Goal: Task Accomplishment & Management: Use online tool/utility

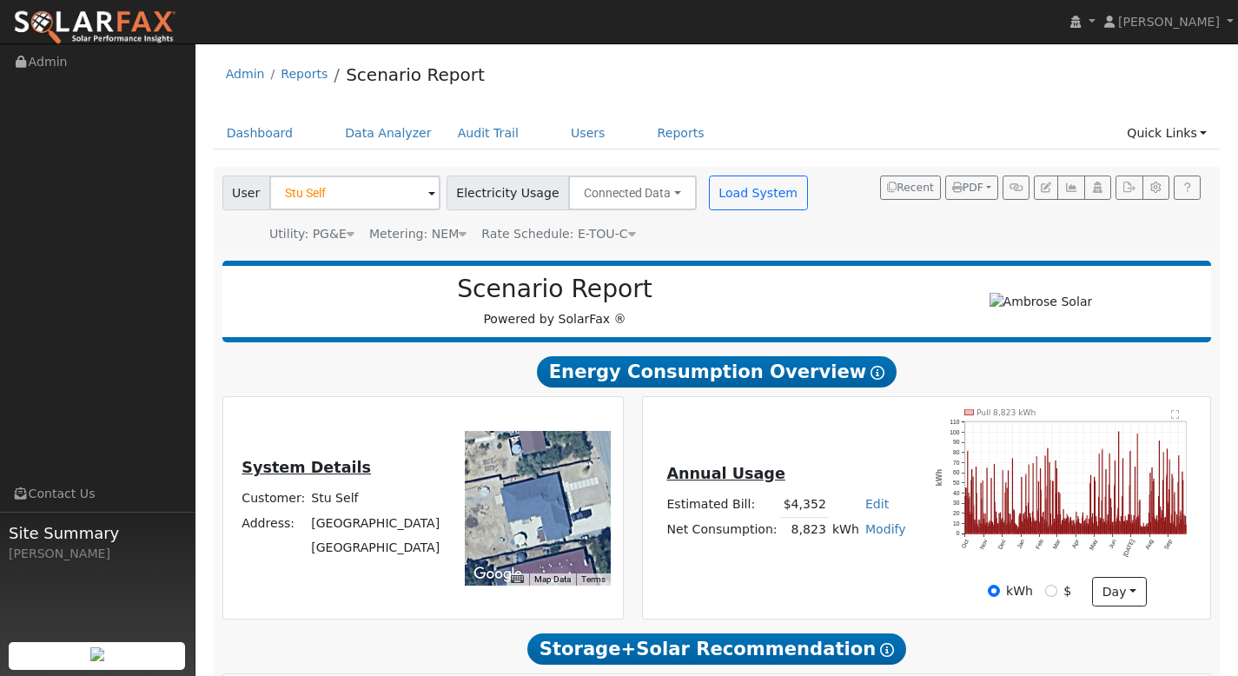
scroll to position [788, 0]
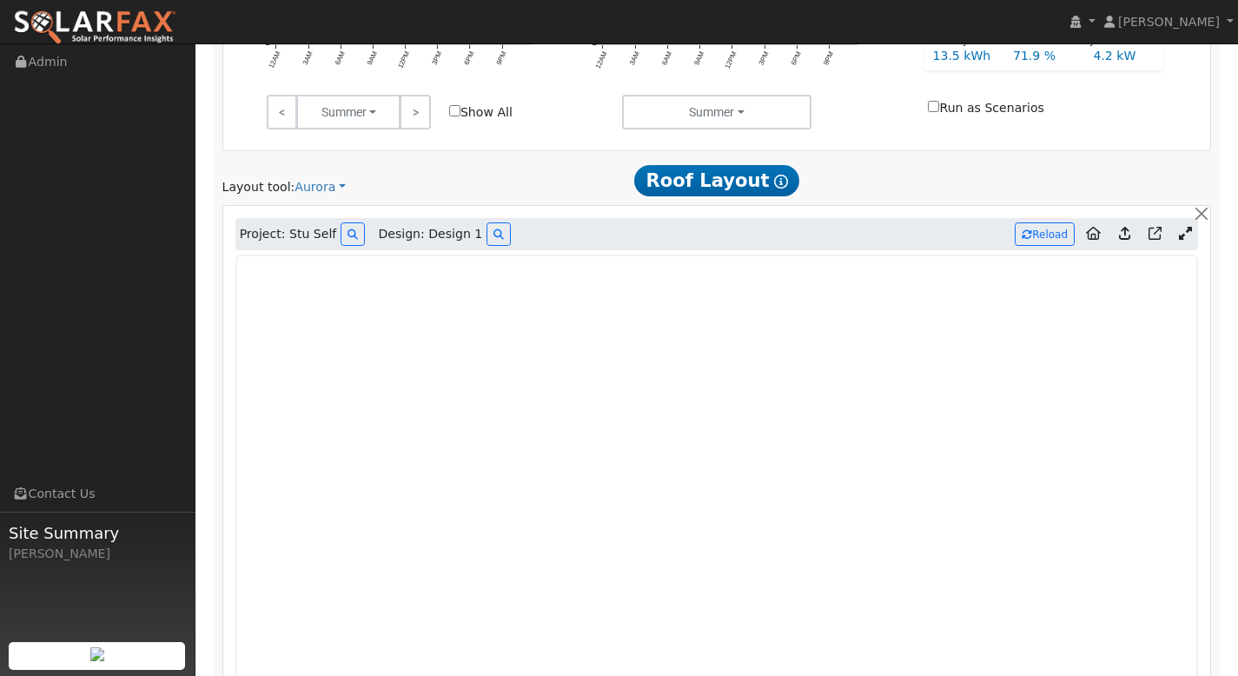
click at [1182, 233] on icon at bounding box center [1185, 233] width 13 height 13
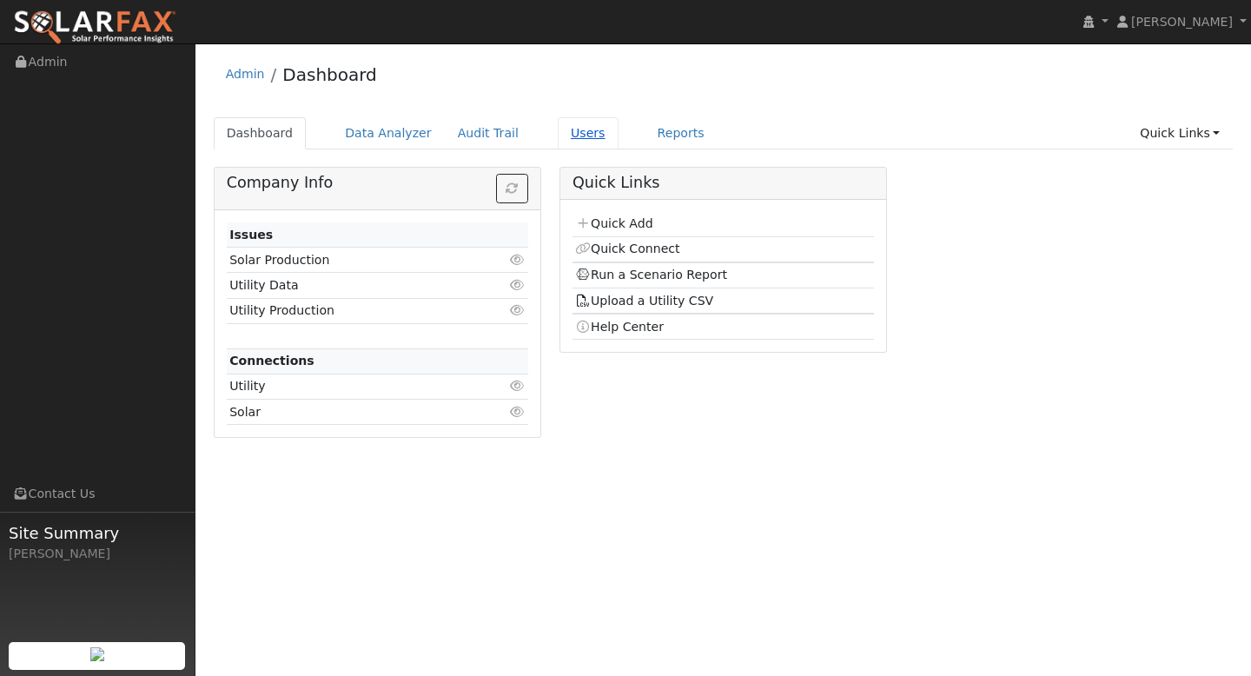
click at [573, 137] on link "Users" at bounding box center [588, 133] width 61 height 32
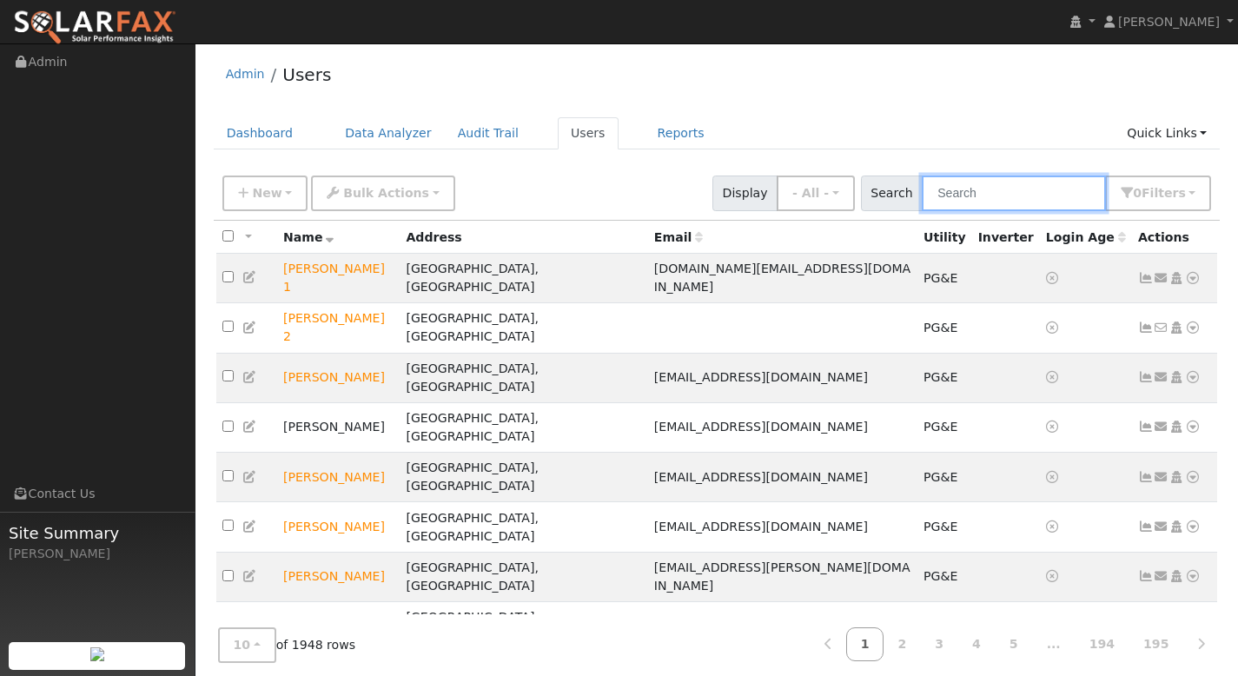
click at [980, 196] on input "text" at bounding box center [1014, 193] width 184 height 36
paste input "Stu Self"
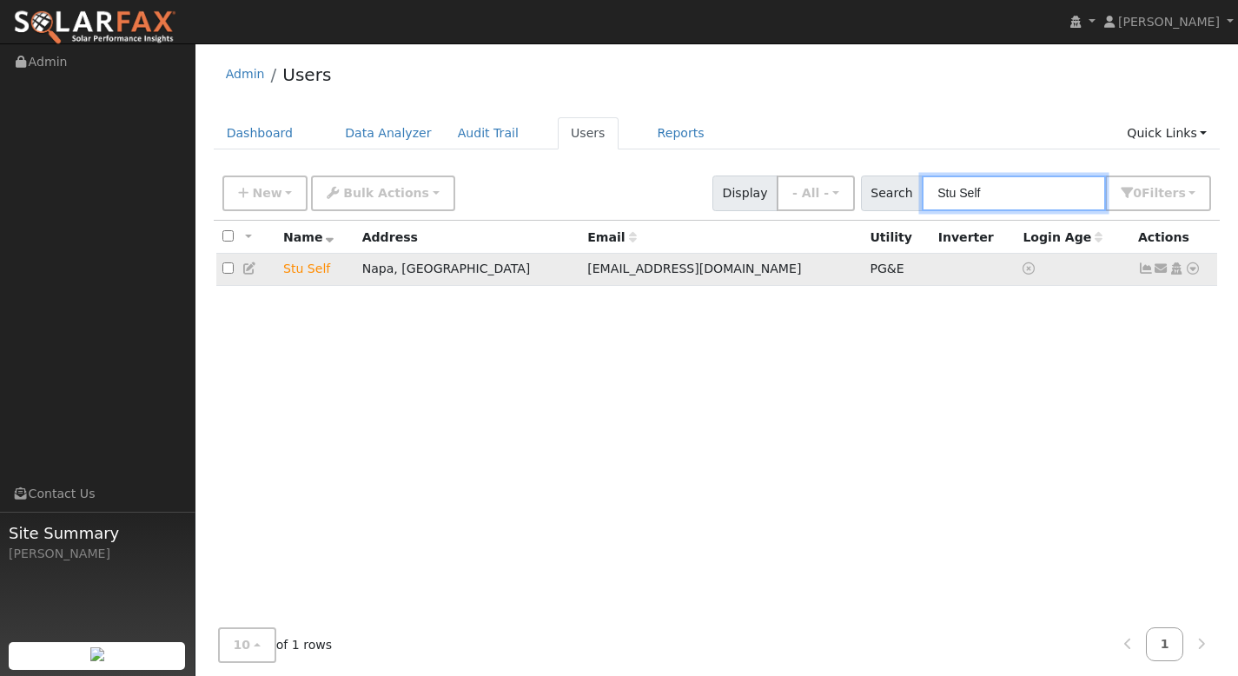
type input "Stu Self"
click at [1194, 269] on icon at bounding box center [1193, 268] width 16 height 12
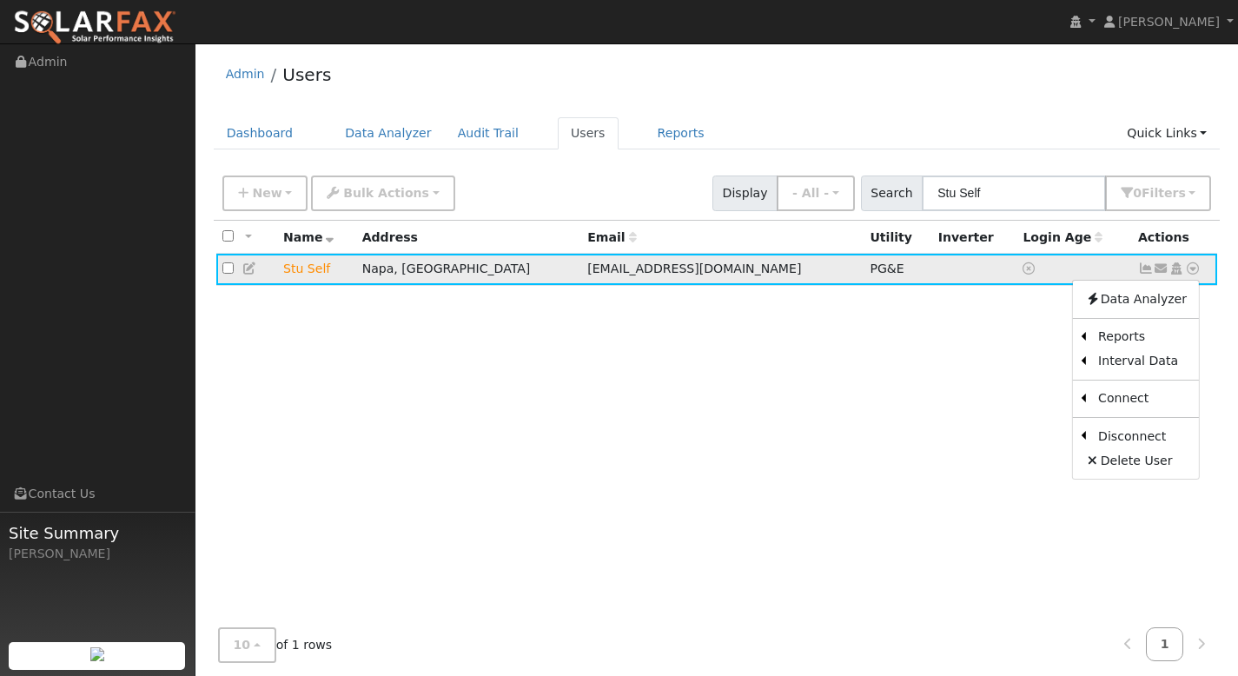
click at [1145, 275] on icon at bounding box center [1146, 268] width 16 height 12
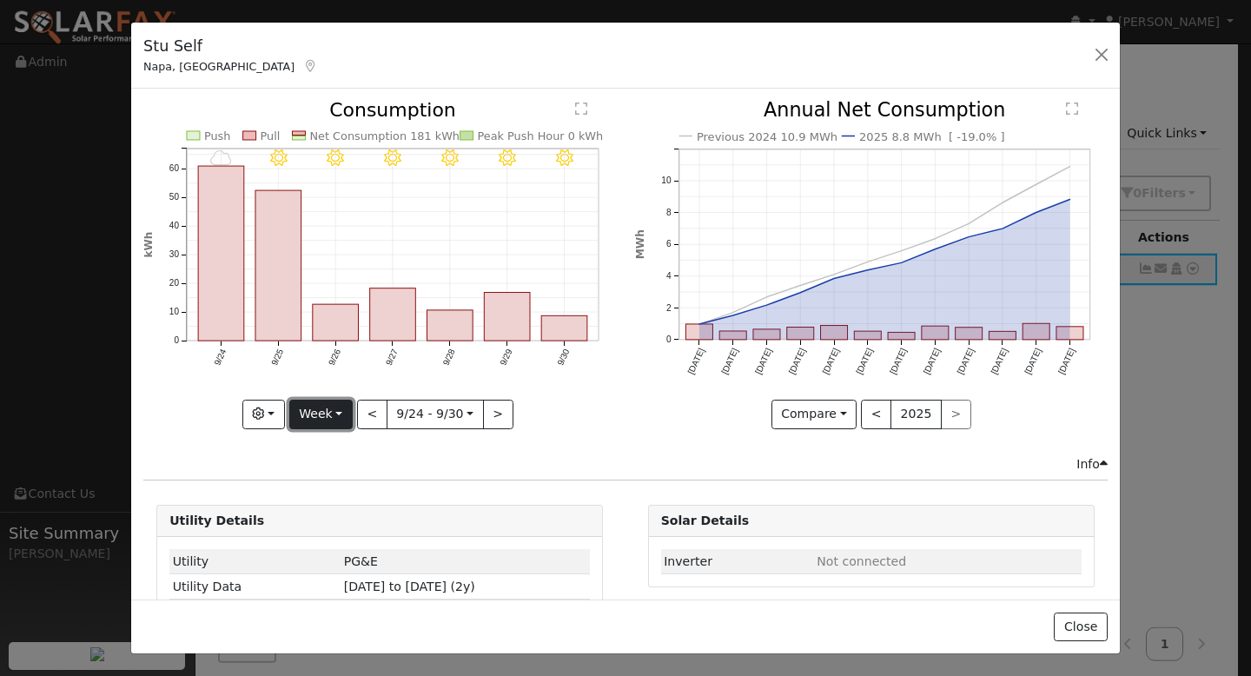
click at [334, 403] on button "Week" at bounding box center [320, 415] width 63 height 30
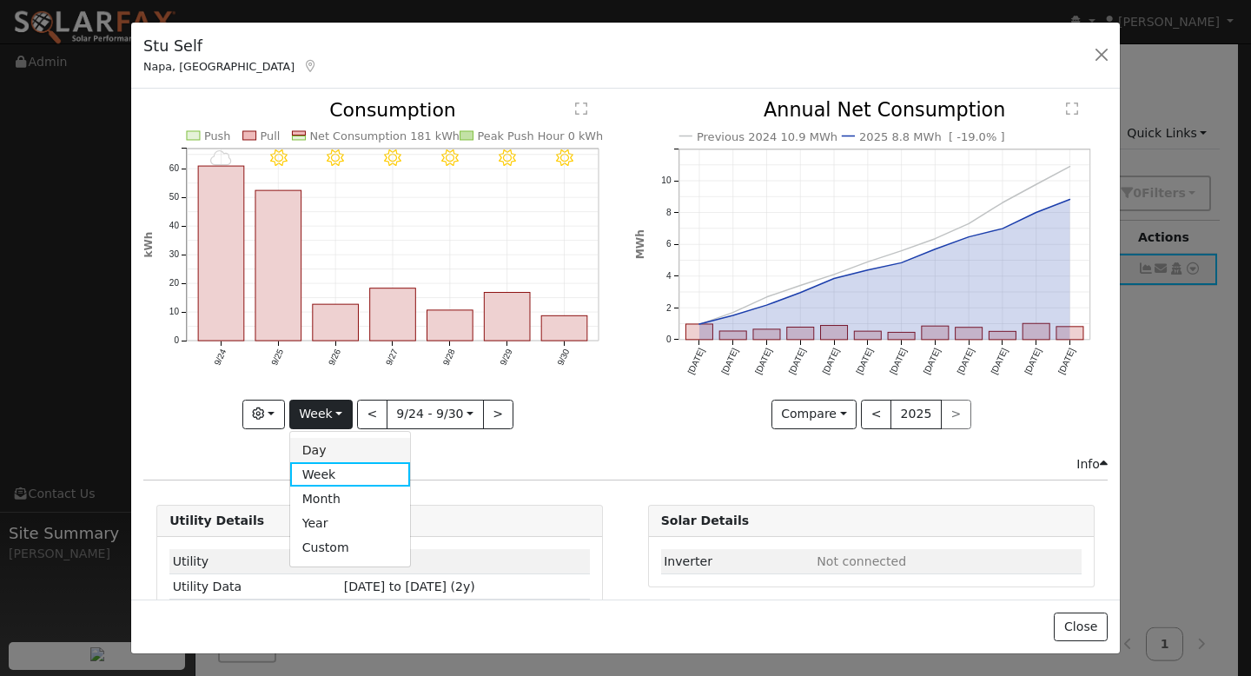
click at [343, 444] on link "Day" at bounding box center [350, 450] width 121 height 24
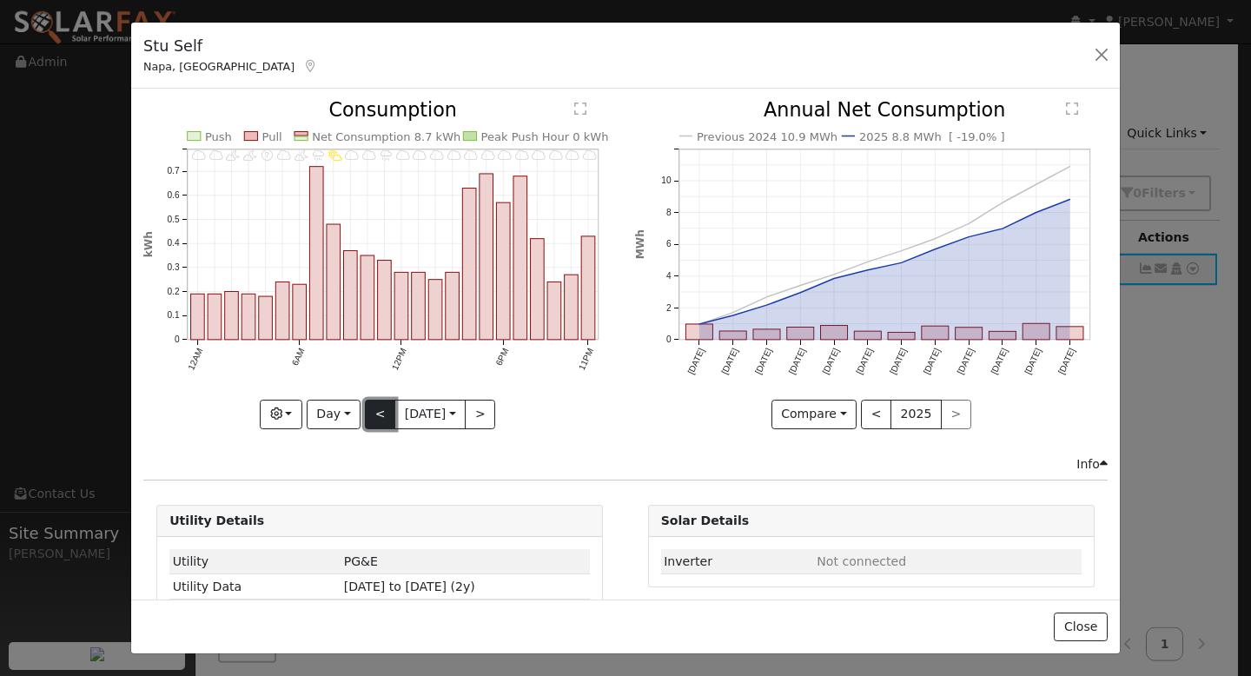
click at [365, 410] on button "<" at bounding box center [380, 415] width 30 height 30
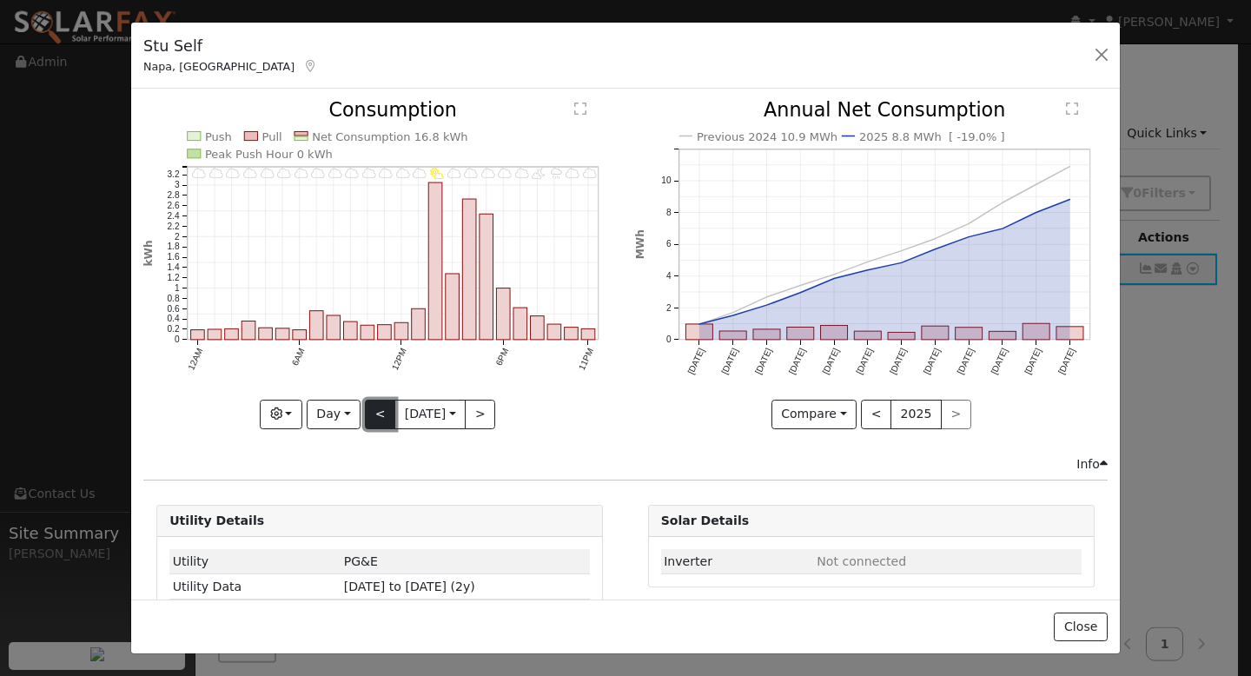
click at [375, 412] on button "<" at bounding box center [380, 415] width 30 height 30
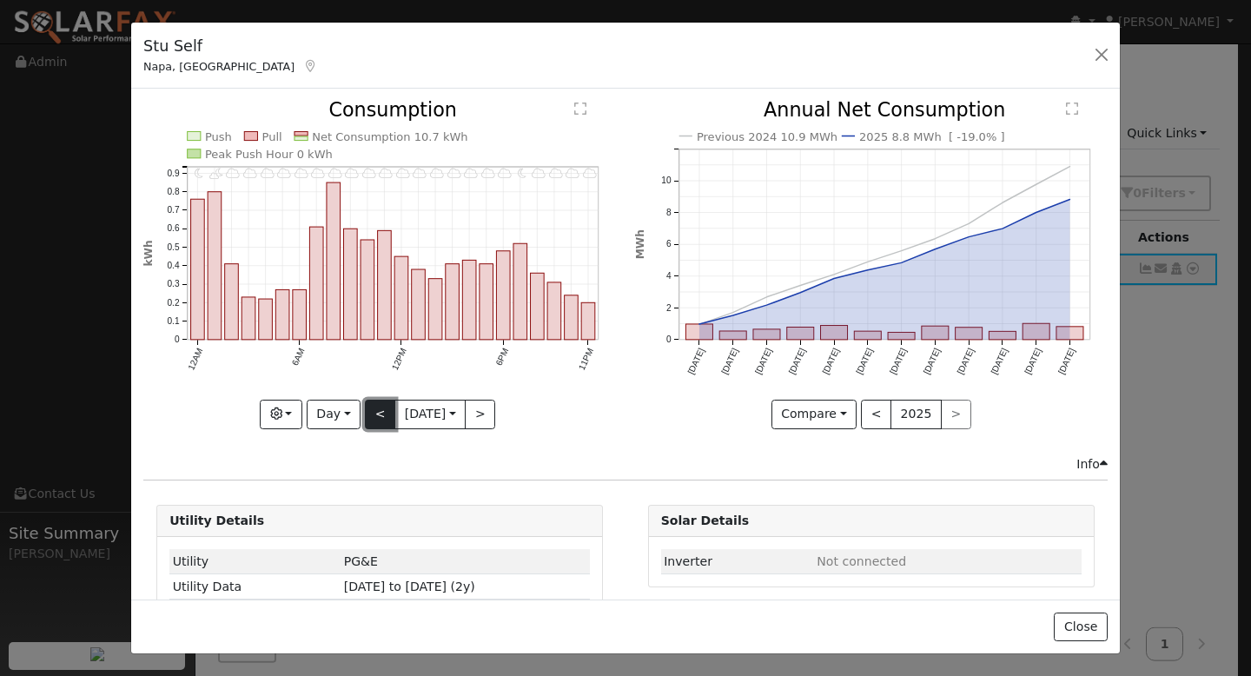
click at [379, 410] on button "<" at bounding box center [380, 415] width 30 height 30
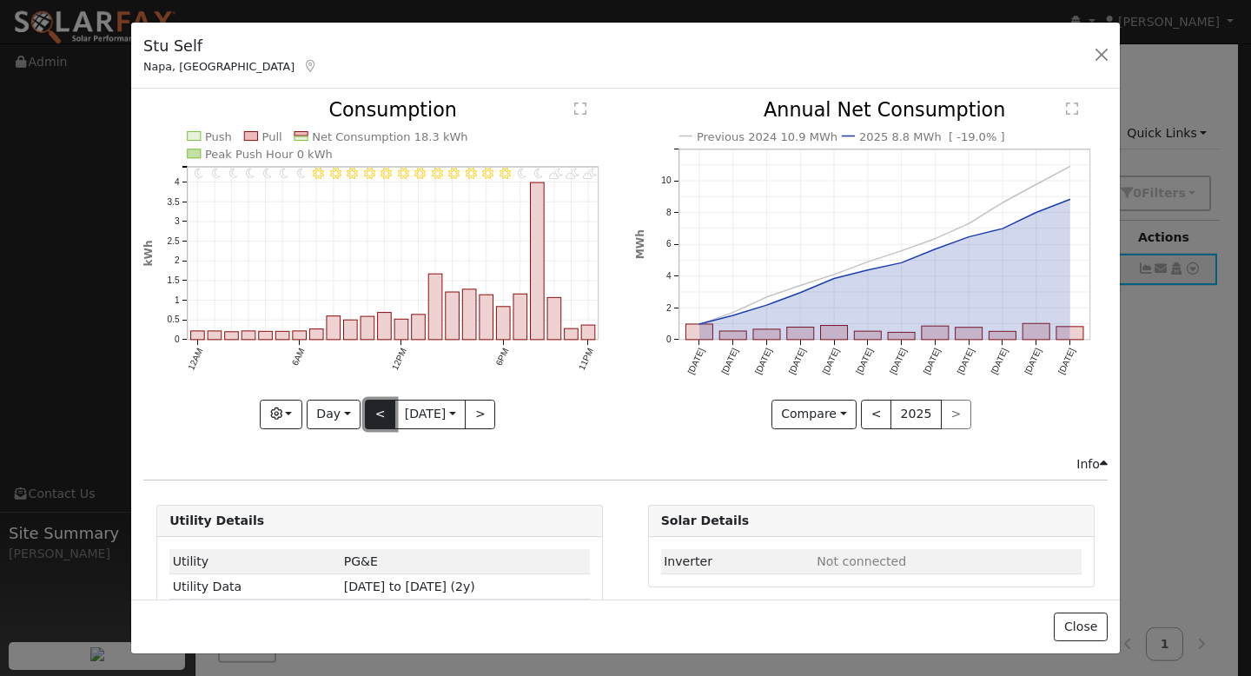
click at [379, 410] on button "<" at bounding box center [380, 415] width 30 height 30
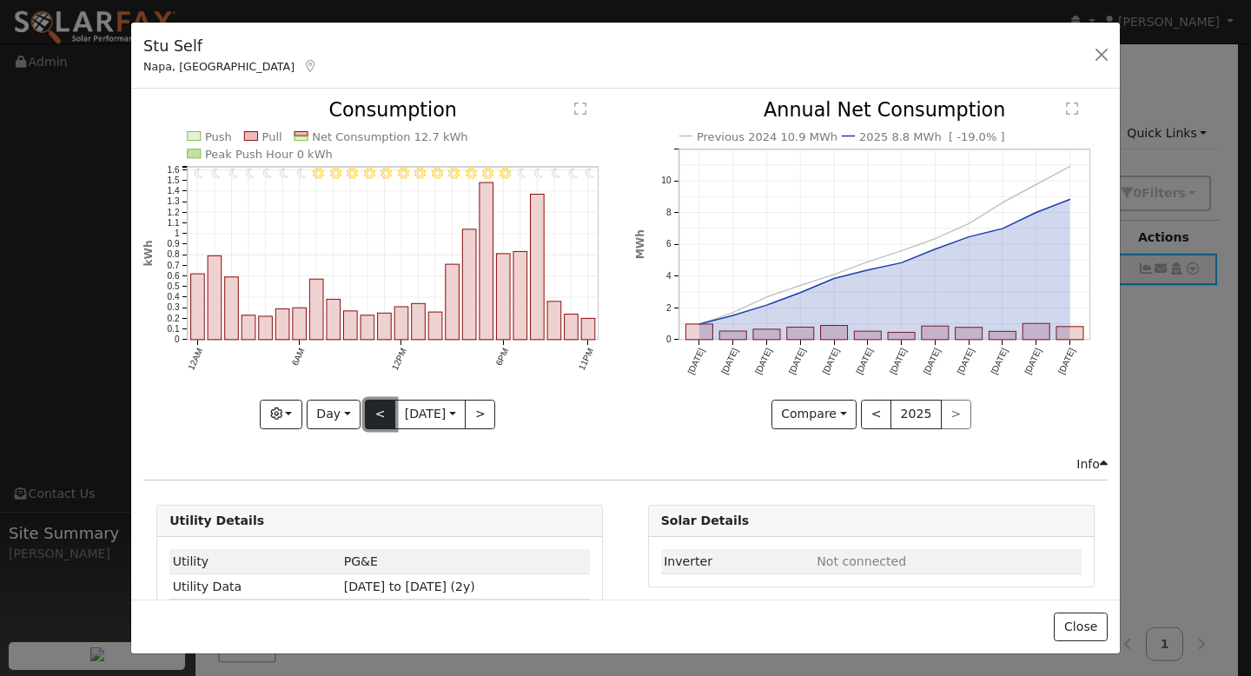
click at [367, 402] on button "<" at bounding box center [380, 415] width 30 height 30
type input "2025-09-25"
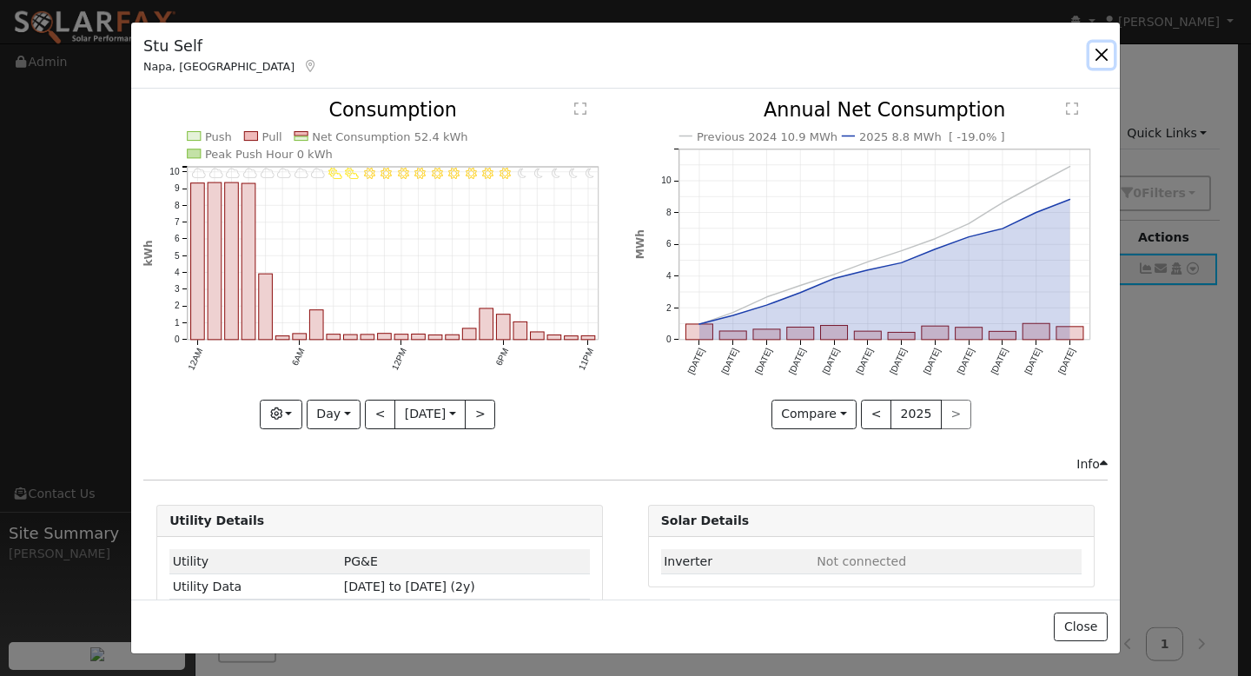
drag, startPoint x: 1098, startPoint y: 58, endPoint x: 1086, endPoint y: 56, distance: 12.4
click at [1098, 58] on button "button" at bounding box center [1101, 55] width 24 height 24
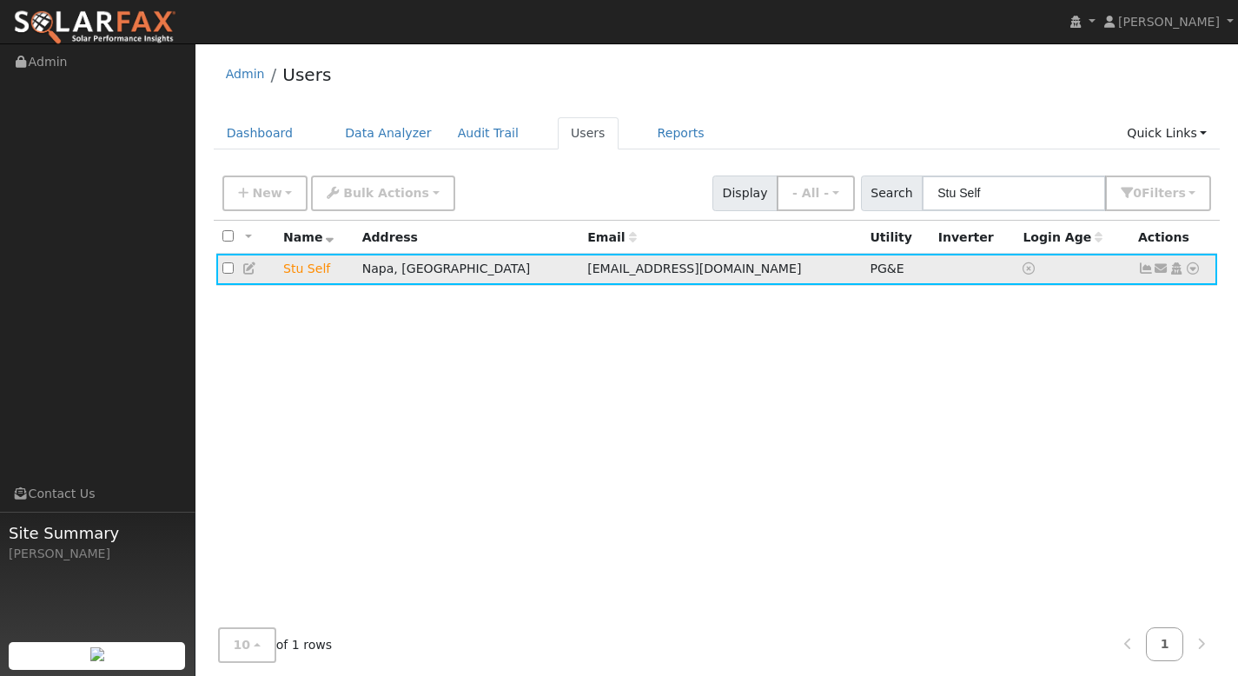
click at [1191, 271] on icon at bounding box center [1193, 268] width 16 height 12
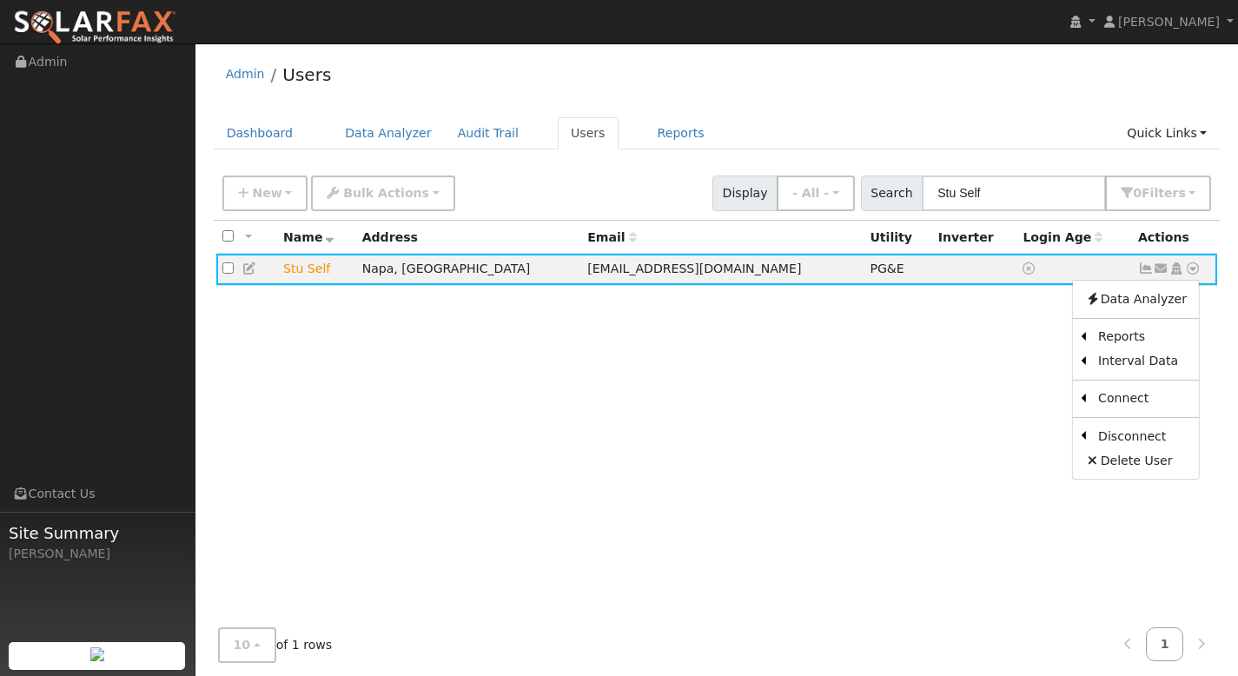
click at [0, 0] on link "Scenario" at bounding box center [0, 0] width 0 height 0
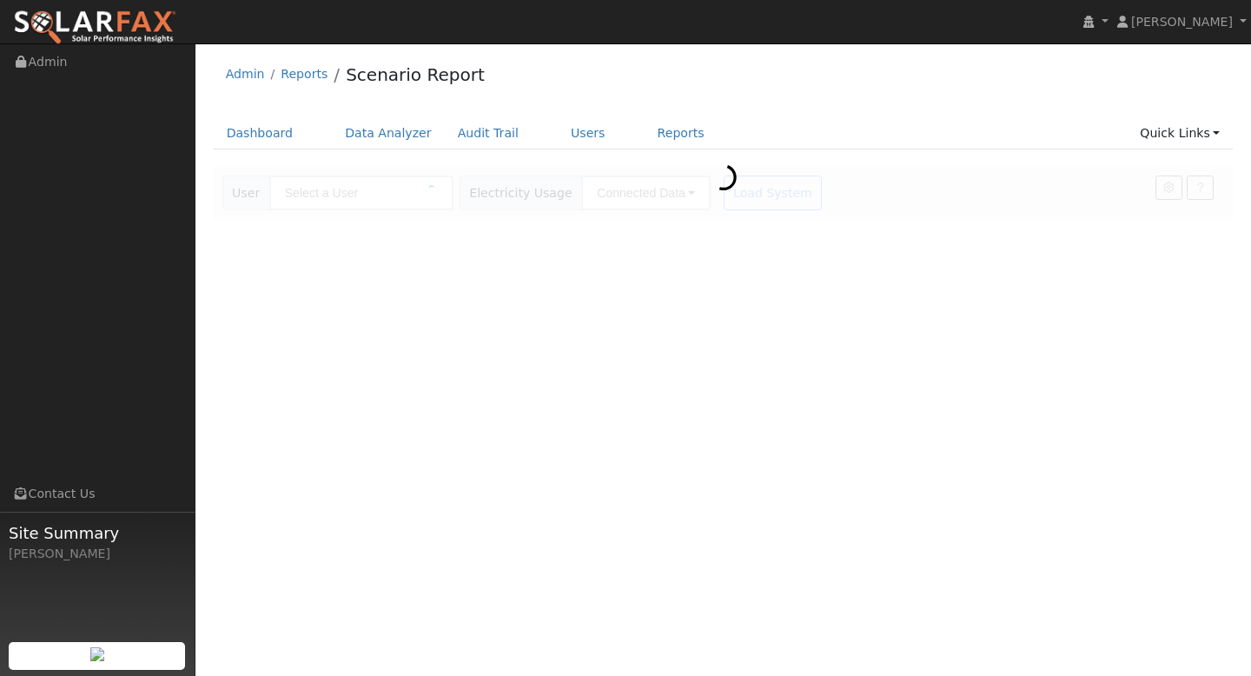
type input "Stu Self"
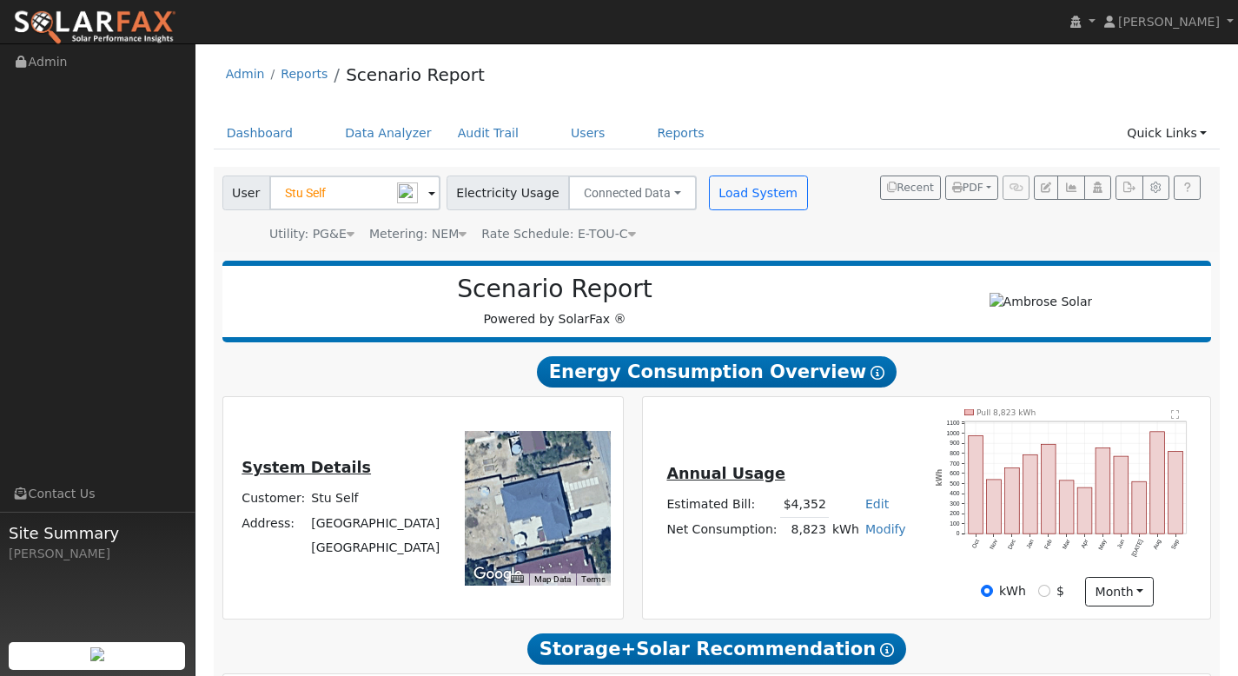
type input "0"
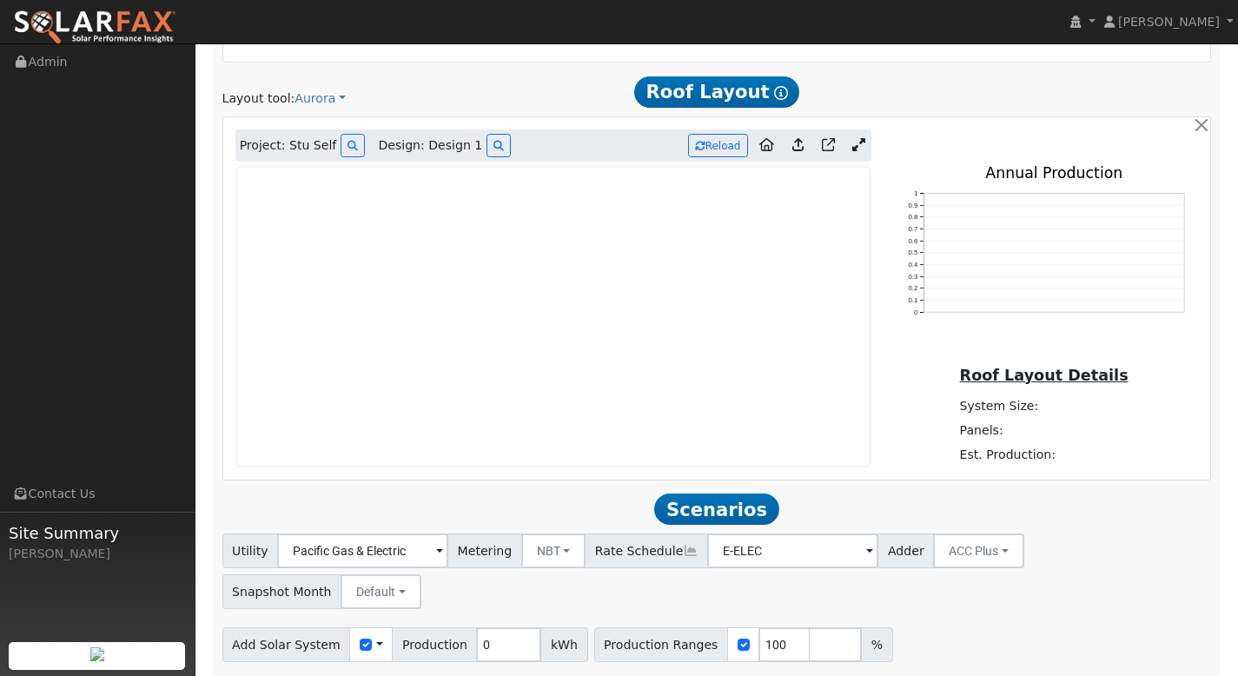
scroll to position [893, 0]
